Goal: Information Seeking & Learning: Learn about a topic

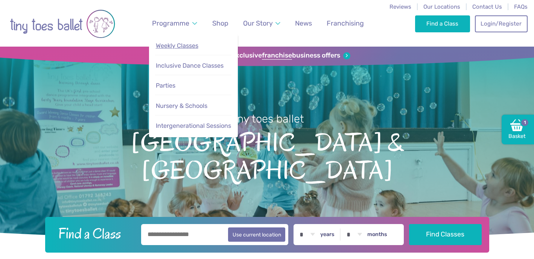
click at [176, 39] on link "Weekly Classes" at bounding box center [193, 45] width 76 height 15
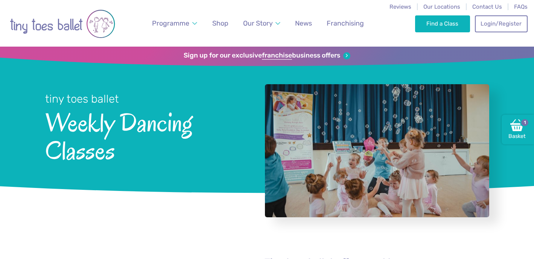
scroll to position [0, 0]
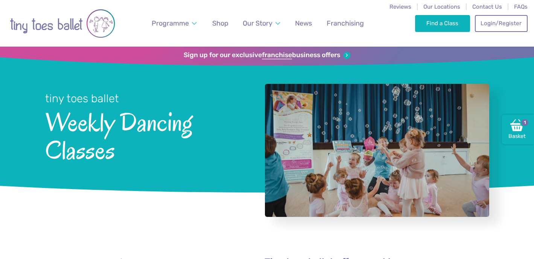
click at [80, 8] on img "Go to home page" at bounding box center [62, 24] width 105 height 38
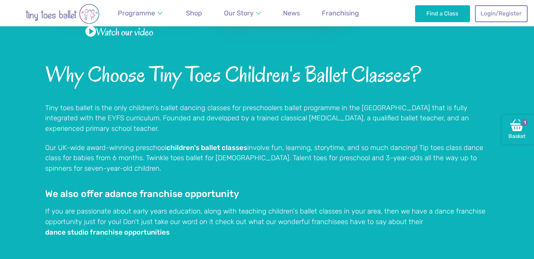
scroll to position [559, 0]
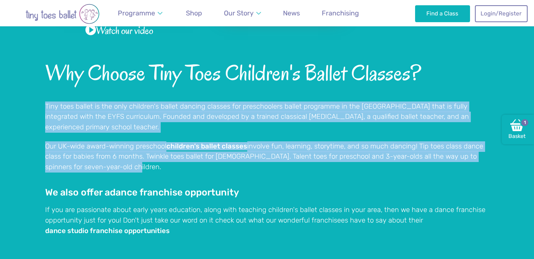
drag, startPoint x: 46, startPoint y: 105, endPoint x: 119, endPoint y: 153, distance: 87.1
click at [119, 153] on div "Why Choose Tiny Toes Children's Ballet Classes? Tiny toes ballet is the only ch…" at bounding box center [267, 183] width 444 height 243
copy div "Tiny toes ballet is the only children's ballet dancing classes for preschoolers…"
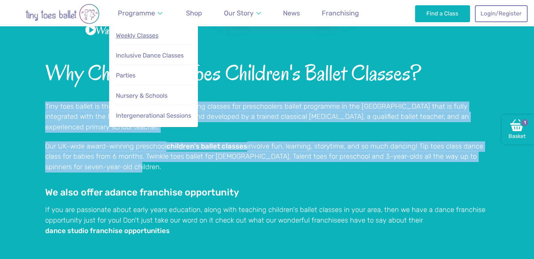
click at [138, 34] on span "Weekly Classes" at bounding box center [137, 35] width 42 height 7
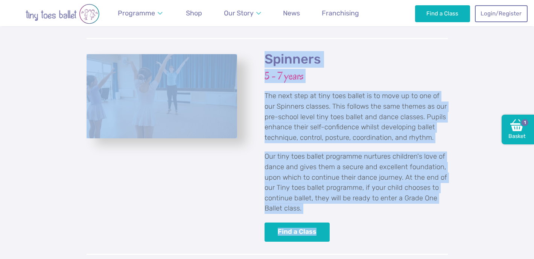
scroll to position [1592, 0]
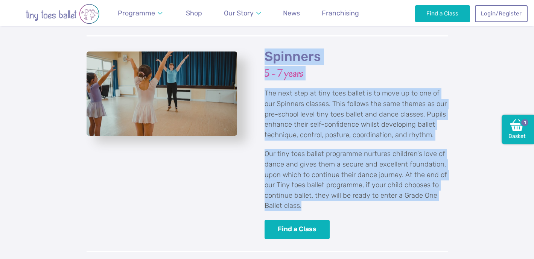
drag, startPoint x: 264, startPoint y: 155, endPoint x: 360, endPoint y: 194, distance: 103.6
copy div "Loremips do sit ame co adipisci. Eli sed-doei tempo in utlabore et dolorem aliq…"
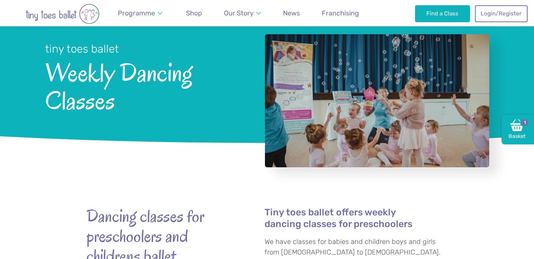
scroll to position [0, 0]
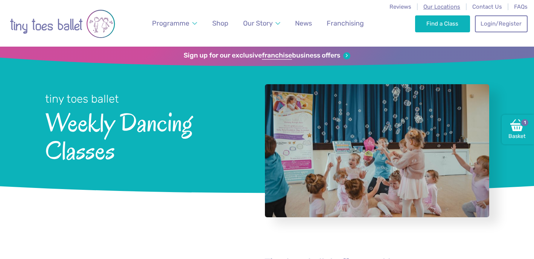
click at [453, 4] on span "Our Locations" at bounding box center [441, 6] width 37 height 7
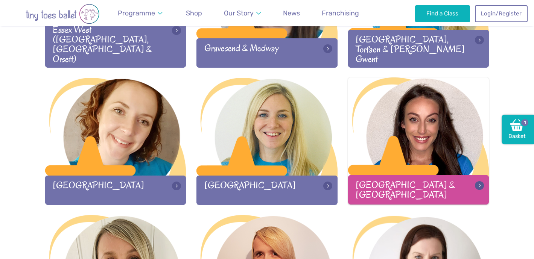
scroll to position [751, 0]
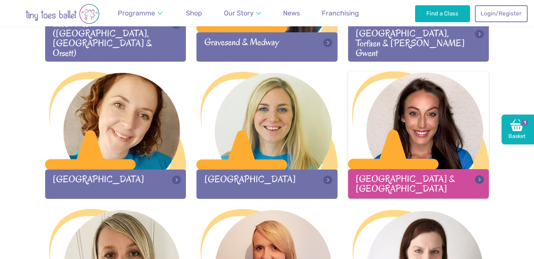
click at [399, 147] on div at bounding box center [418, 120] width 141 height 99
